Goal: Task Accomplishment & Management: Manage account settings

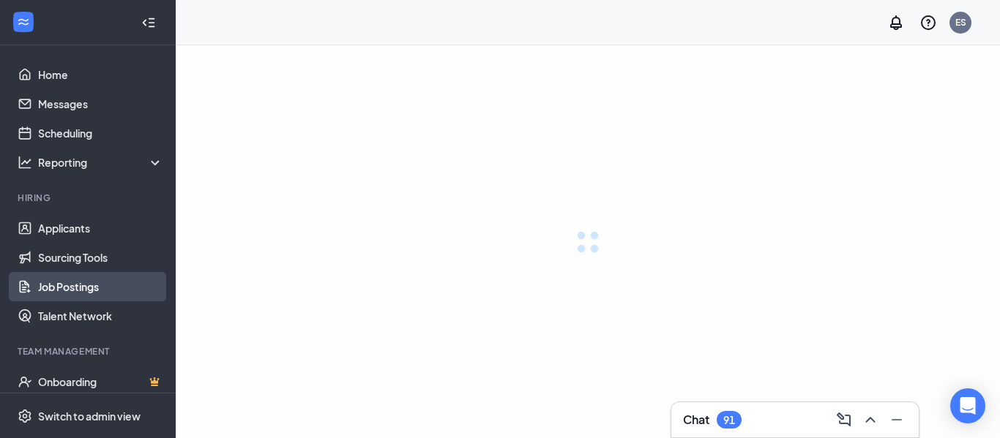
click at [94, 287] on link "Job Postings" at bounding box center [100, 286] width 125 height 29
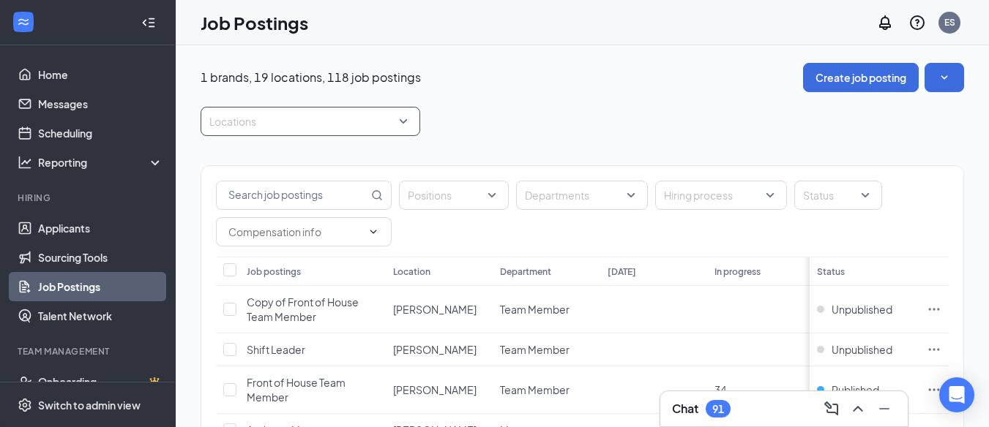
click at [342, 117] on div at bounding box center [303, 121] width 198 height 23
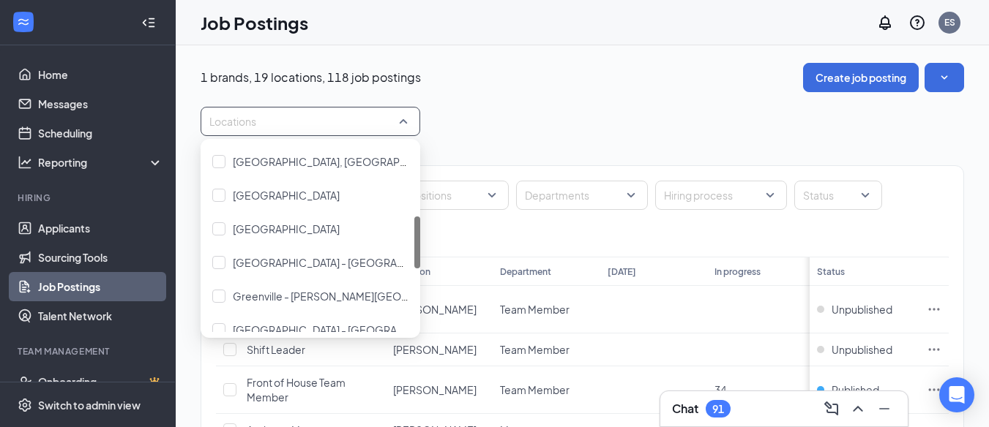
scroll to position [253, 0]
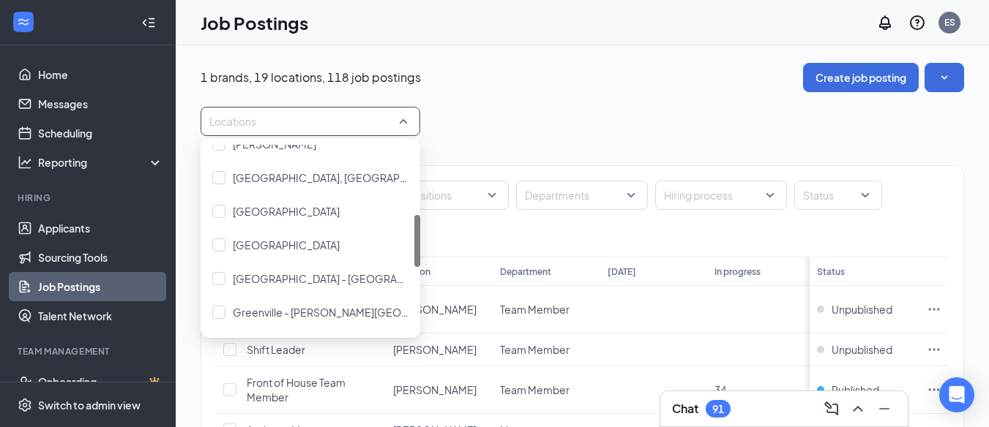
drag, startPoint x: 414, startPoint y: 279, endPoint x: 422, endPoint y: 241, distance: 38.9
click at [422, 241] on body "Home Messages Scheduling Reporting Hiring Applicants Sourcing Tools Job Posting…" at bounding box center [494, 213] width 989 height 427
click at [274, 212] on span "[GEOGRAPHIC_DATA]" at bounding box center [286, 211] width 107 height 13
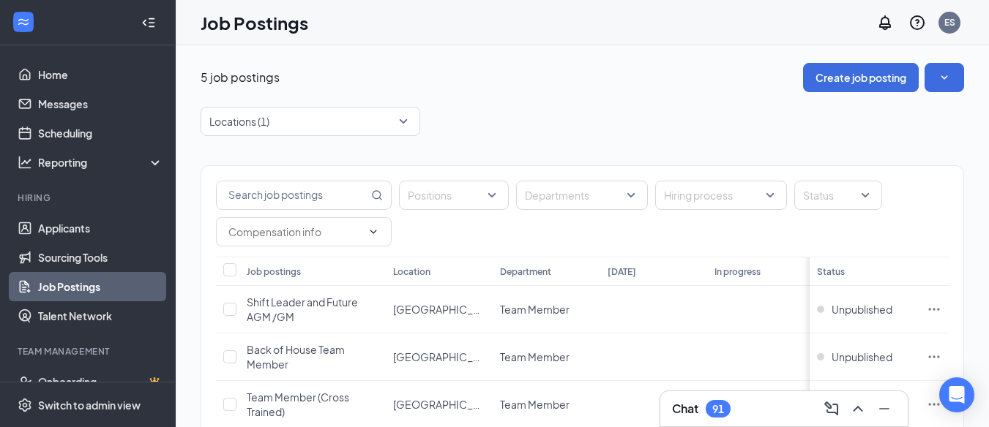
click at [508, 151] on div "Positions Departments Hiring process Status Job postings Location Department [D…" at bounding box center [582, 354] width 763 height 437
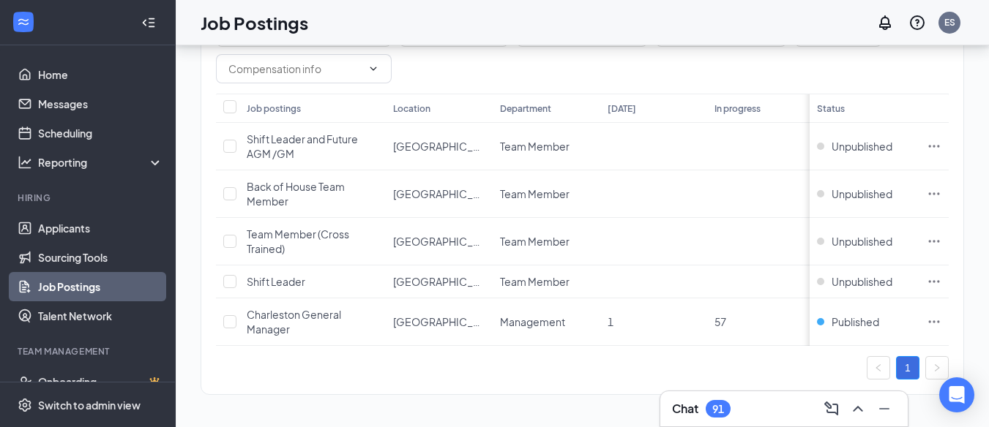
scroll to position [174, 0]
click at [940, 321] on icon "Ellipses" at bounding box center [934, 322] width 11 height 2
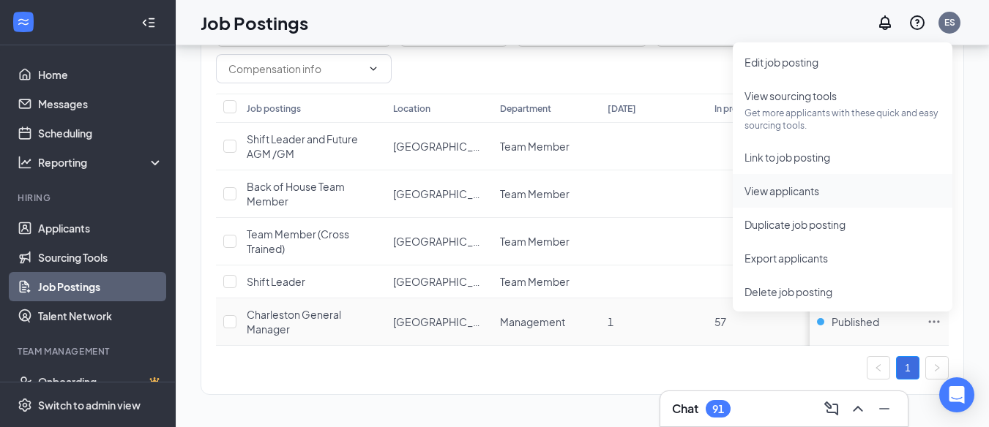
click at [832, 183] on span "View applicants" at bounding box center [842, 191] width 196 height 16
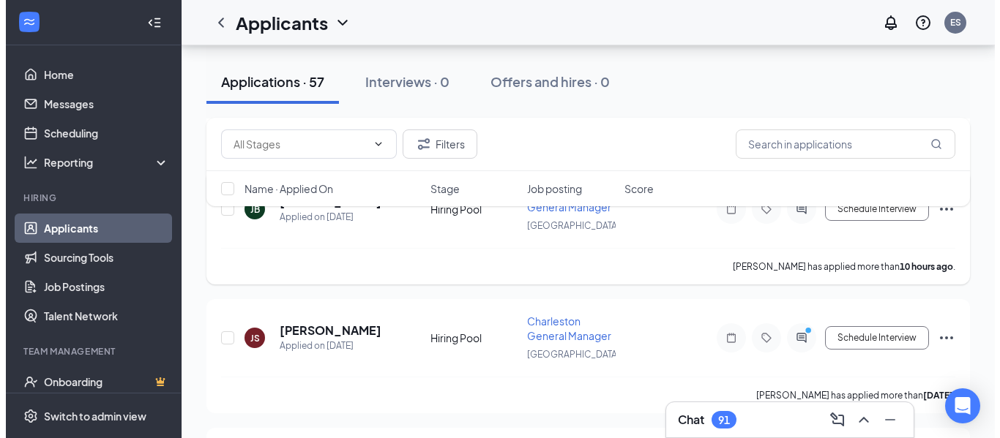
scroll to position [422, 0]
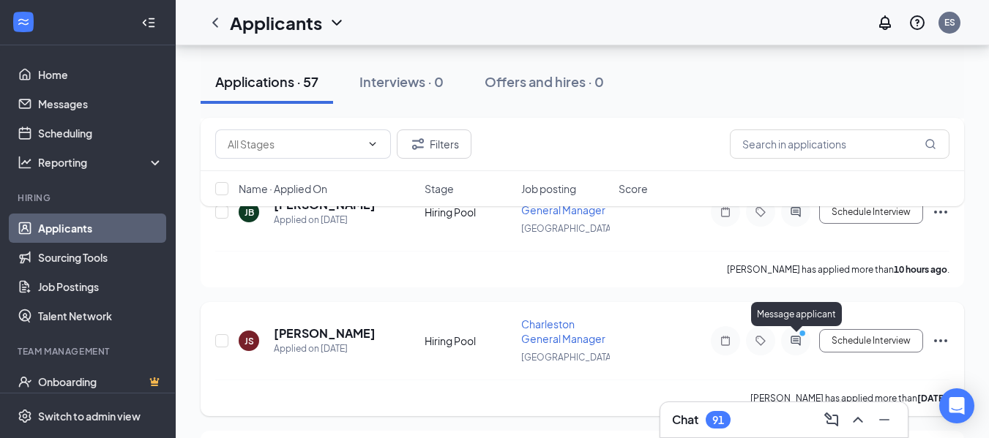
click at [798, 341] on icon "ActiveChat" at bounding box center [795, 341] width 10 height 10
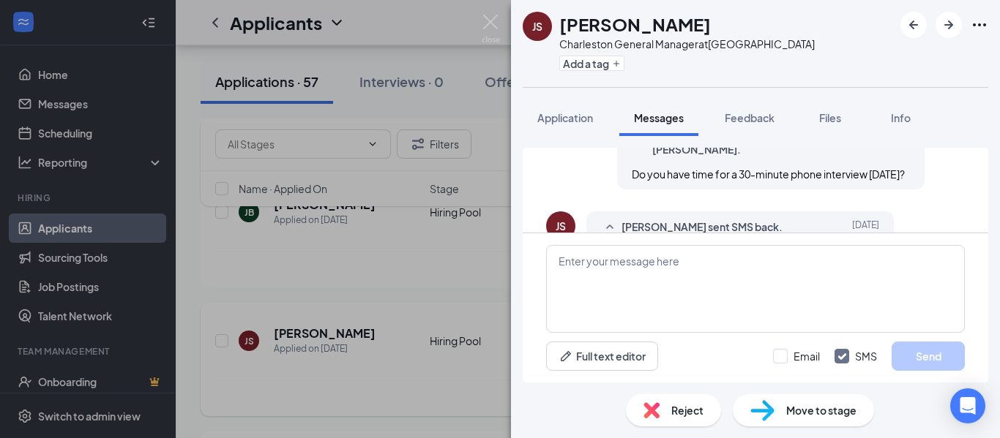
scroll to position [1039, 0]
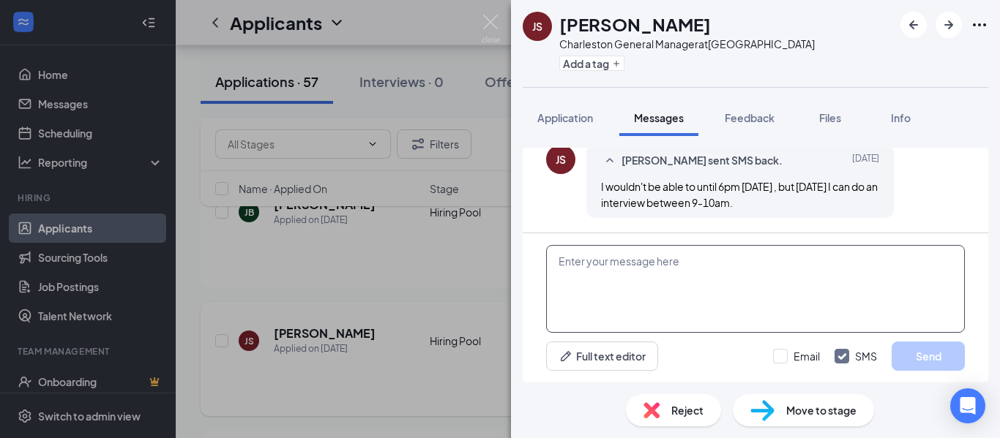
click at [559, 257] on textarea at bounding box center [755, 289] width 419 height 88
